Goal: Task Accomplishment & Management: Use online tool/utility

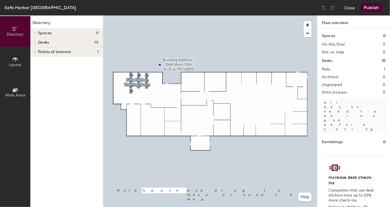
click at [35, 52] on icon at bounding box center [35, 51] width 2 height 3
click at [13, 87] on icon at bounding box center [15, 90] width 6 height 6
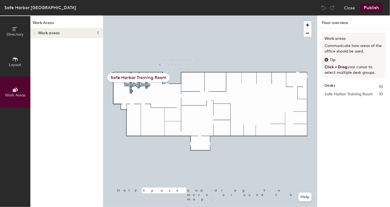
click at [13, 61] on icon at bounding box center [15, 59] width 6 height 6
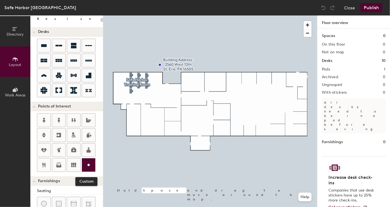
scroll to position [61, 0]
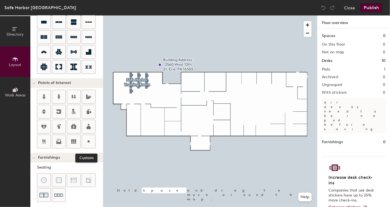
click at [87, 160] on div "Layout Add space Resize Desks Points of Interest Custom Furnishings Seating Tab…" at bounding box center [66, 110] width 73 height 191
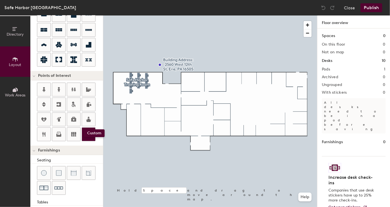
click at [85, 129] on div at bounding box center [88, 133] width 13 height 13
type input "20"
click at [168, 85] on input "Custom" at bounding box center [166, 85] width 18 height 8
click at [148, 80] on div "Custom Done Hold Space and drag to move around the map. Help" at bounding box center [210, 110] width 214 height 191
paste input "Staff that are attending training should go to: [STREET_ADDRESS] to the Crisis …"
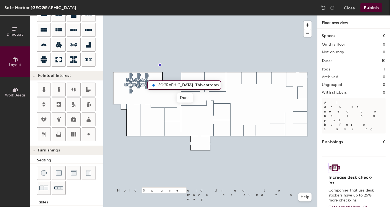
scroll to position [0, 355]
type input "Staff that are attending training should go to: [STREET_ADDRESS] to the Crisis …"
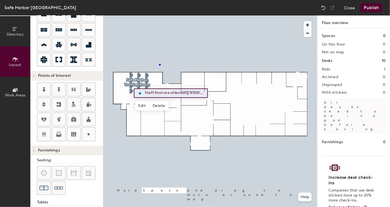
click at [368, 7] on button "Publish" at bounding box center [371, 7] width 22 height 9
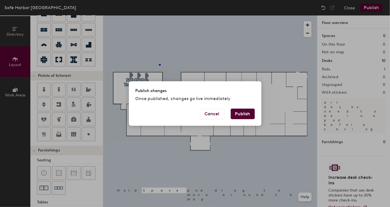
click at [248, 110] on button "Publish" at bounding box center [243, 113] width 24 height 10
type input "20"
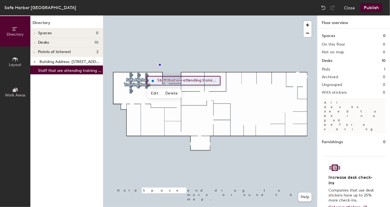
click at [367, 8] on button "Publish" at bounding box center [371, 7] width 22 height 9
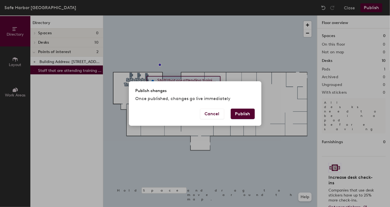
click at [240, 112] on button "Publish" at bounding box center [243, 113] width 24 height 10
